Goal: Complete application form

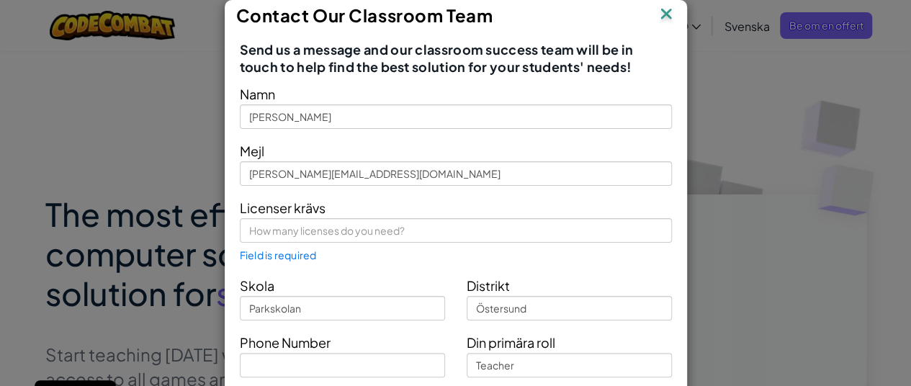
click at [662, 18] on img at bounding box center [666, 15] width 19 height 22
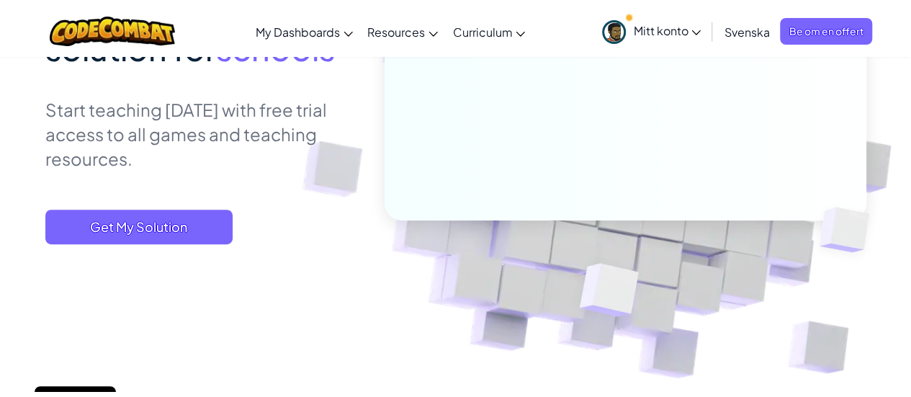
scroll to position [248, 0]
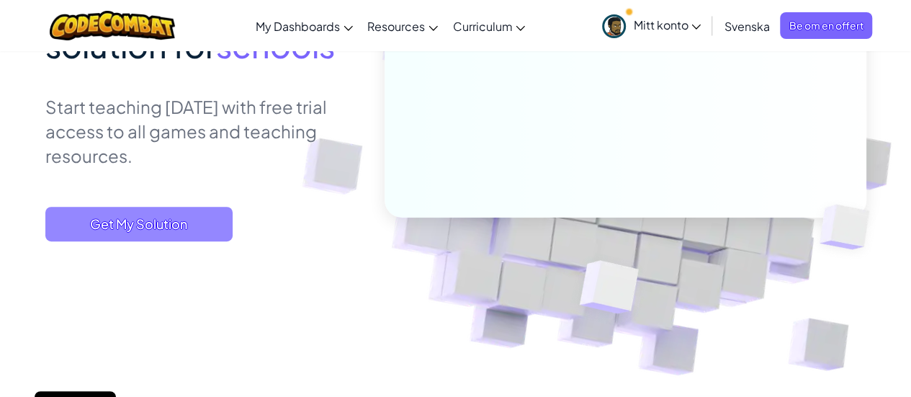
click at [157, 214] on span "Get My Solution" at bounding box center [138, 224] width 187 height 35
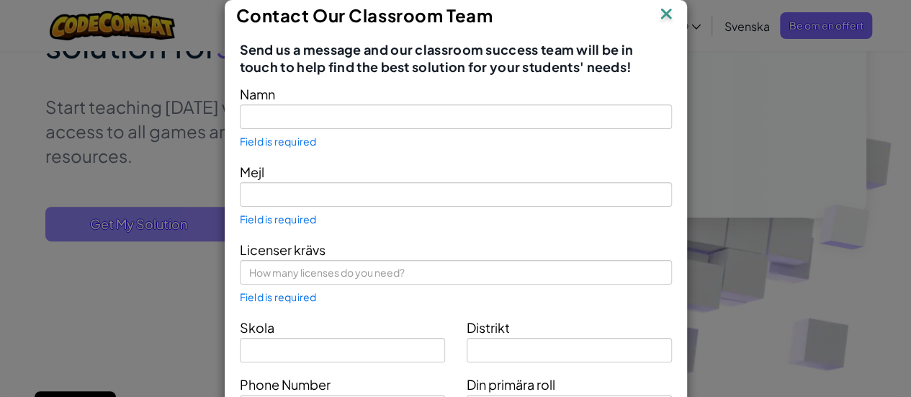
type input "[PERSON_NAME]"
type input "[PERSON_NAME][EMAIL_ADDRESS][DOMAIN_NAME]"
type input "Parkskolan"
type input "Östersund"
type input "Teacher"
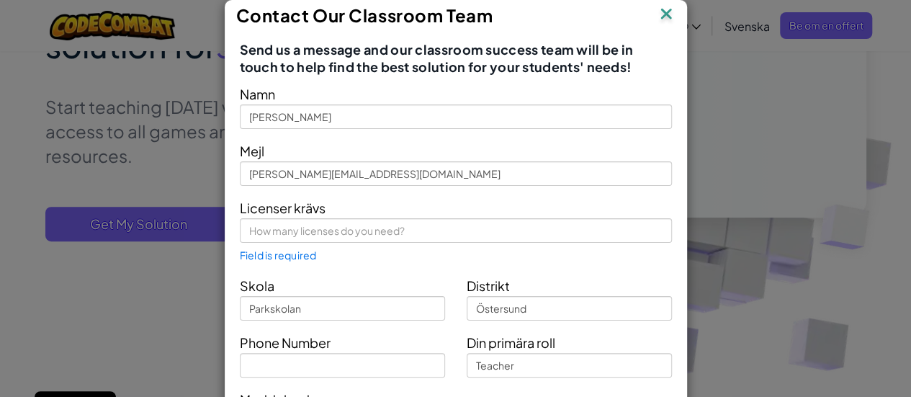
click at [660, 16] on img at bounding box center [666, 15] width 19 height 22
